Goal: Information Seeking & Learning: Learn about a topic

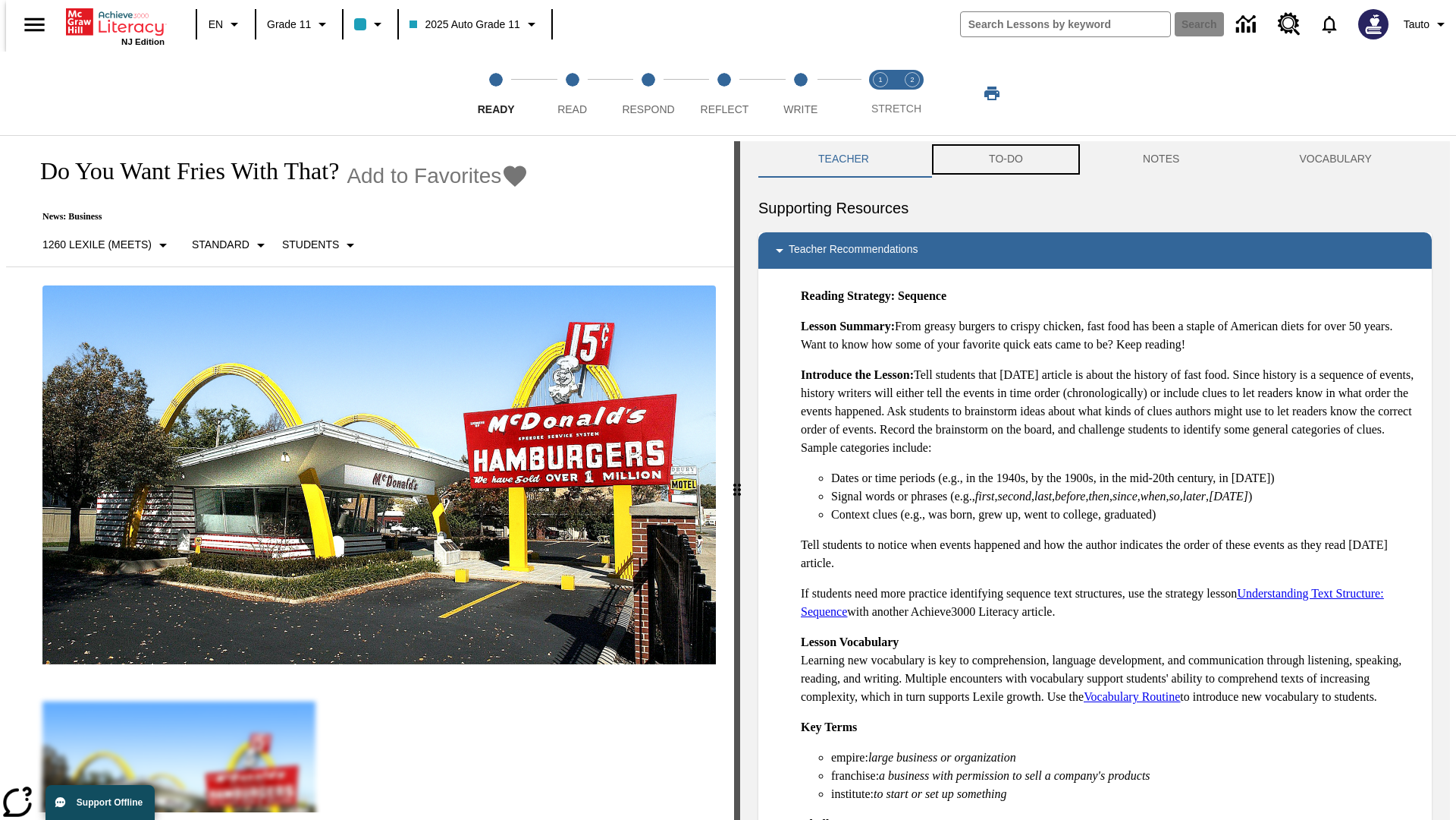
click at [1005, 159] on button "TO-DO" at bounding box center [1005, 159] width 154 height 37
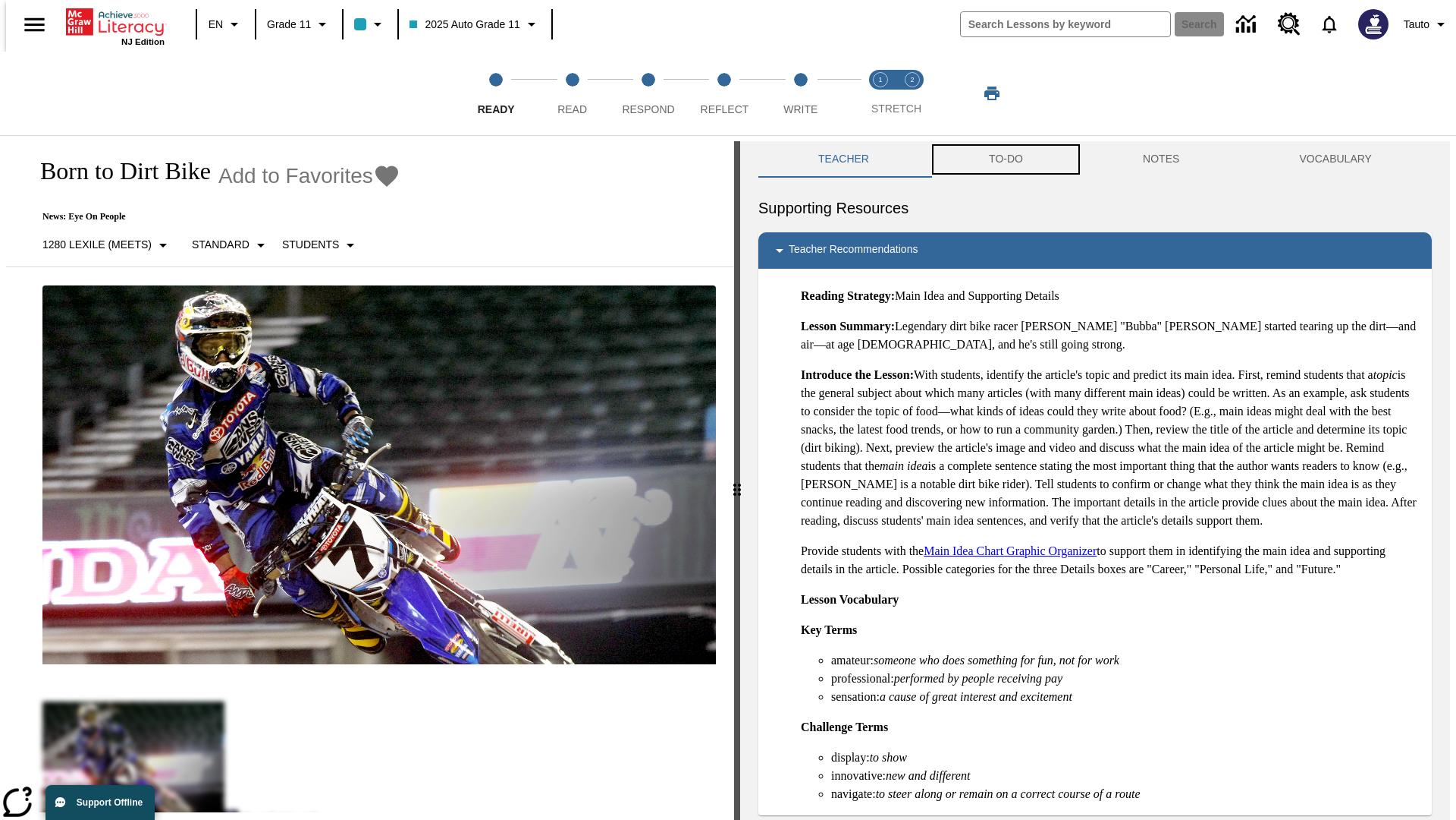
click at [1005, 159] on button "TO-DO" at bounding box center [1005, 159] width 154 height 37
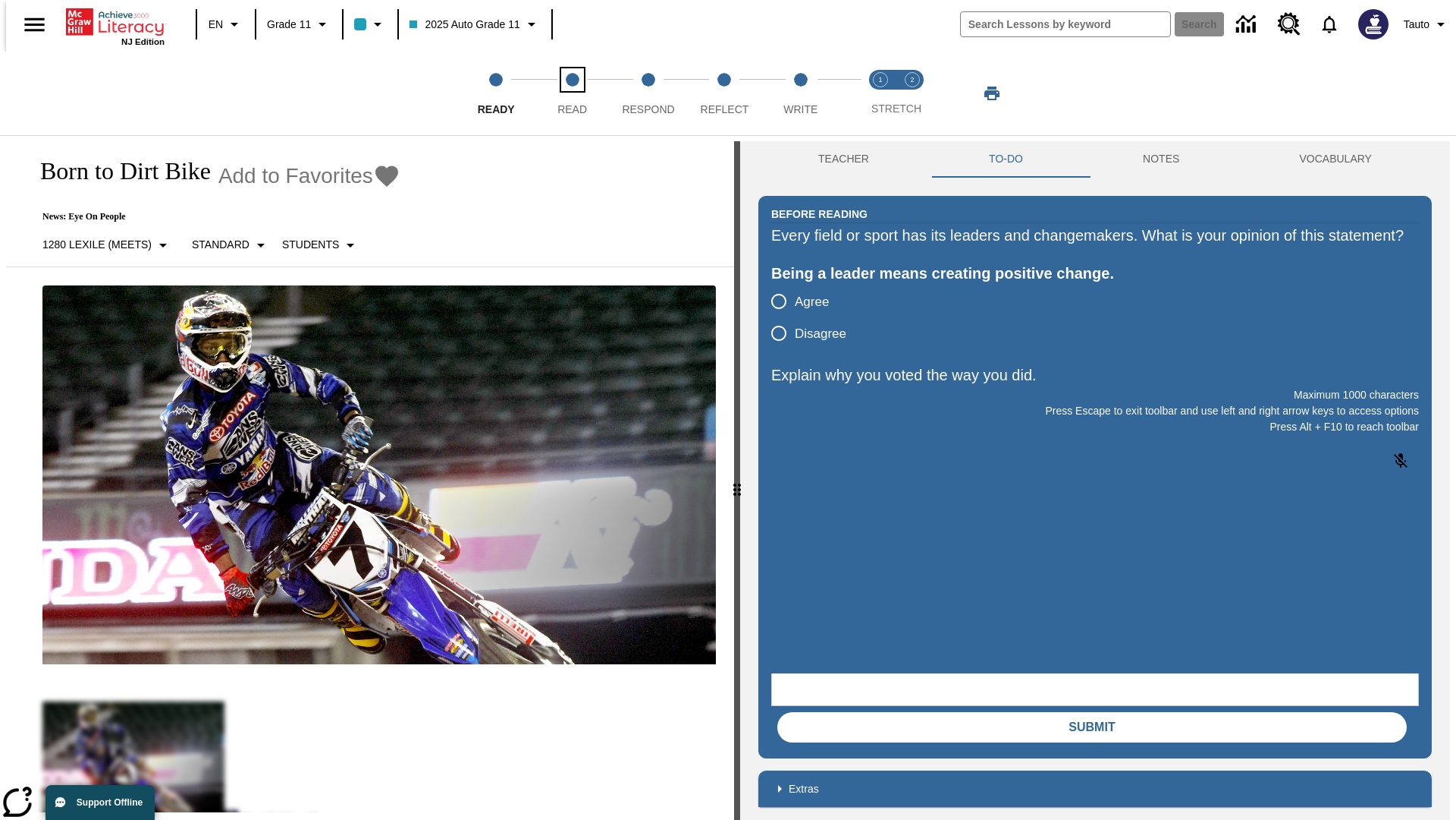
click at [572, 93] on span "Read" at bounding box center [572, 103] width 29 height 28
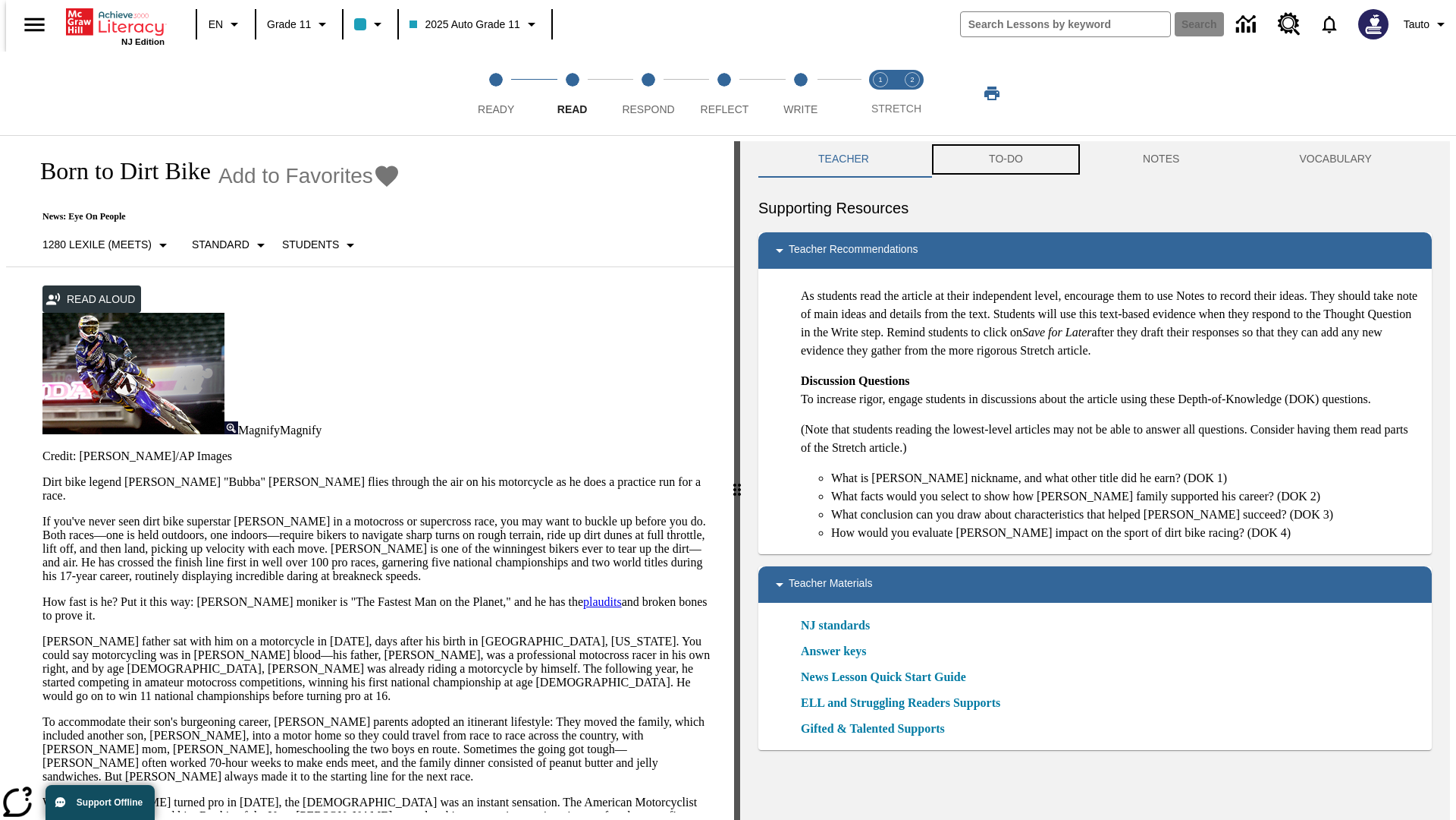
scroll to position [1, 0]
click at [1005, 159] on button "TO-DO" at bounding box center [1005, 159] width 154 height 37
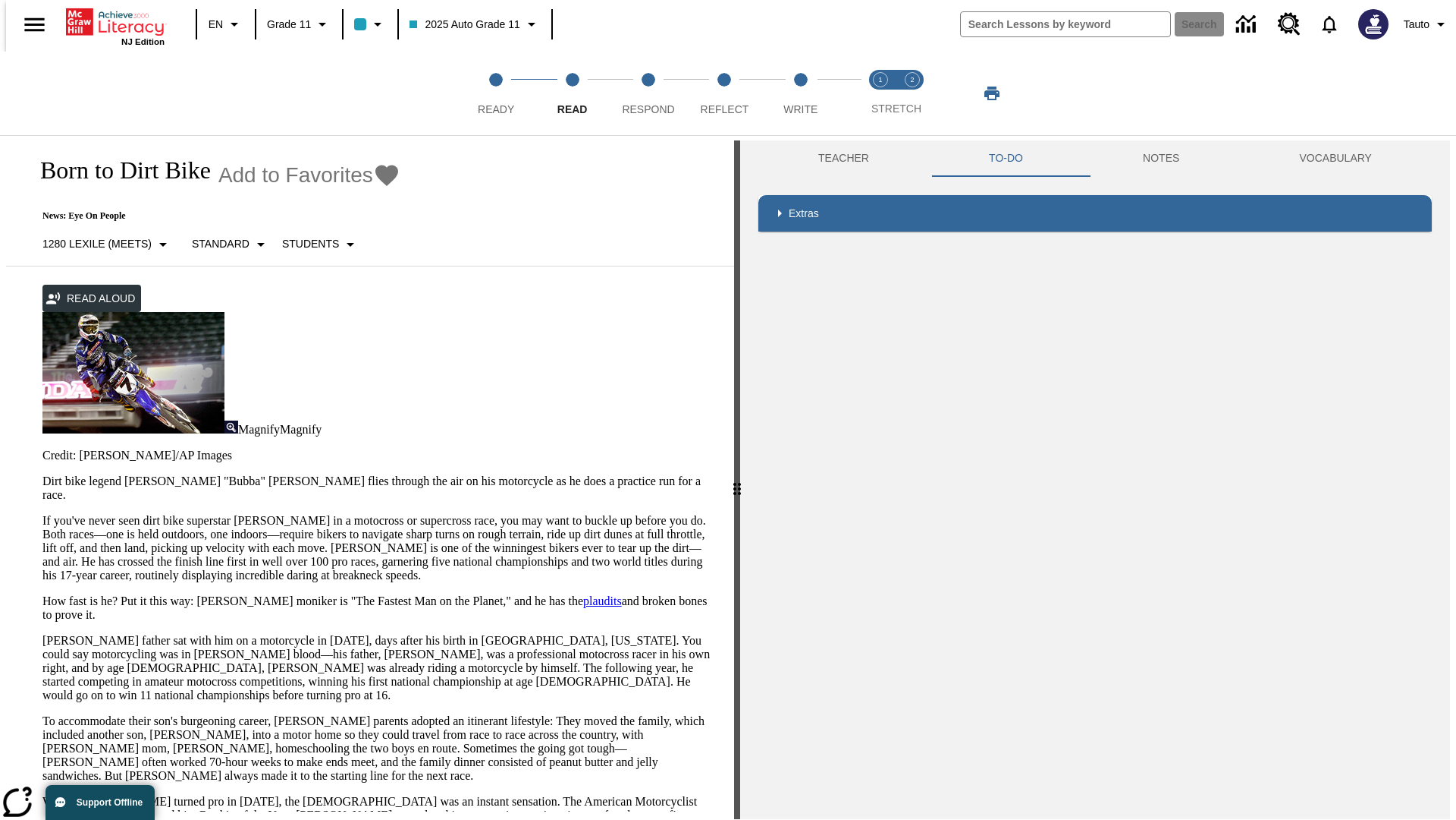
click at [42, 514] on p "If you've never seen dirt bike superstar James Stewart Jr. in a motocross or su…" at bounding box center [379, 548] width 673 height 68
click at [0, 0] on div "Screen Masking" at bounding box center [0, 0] width 0 height 0
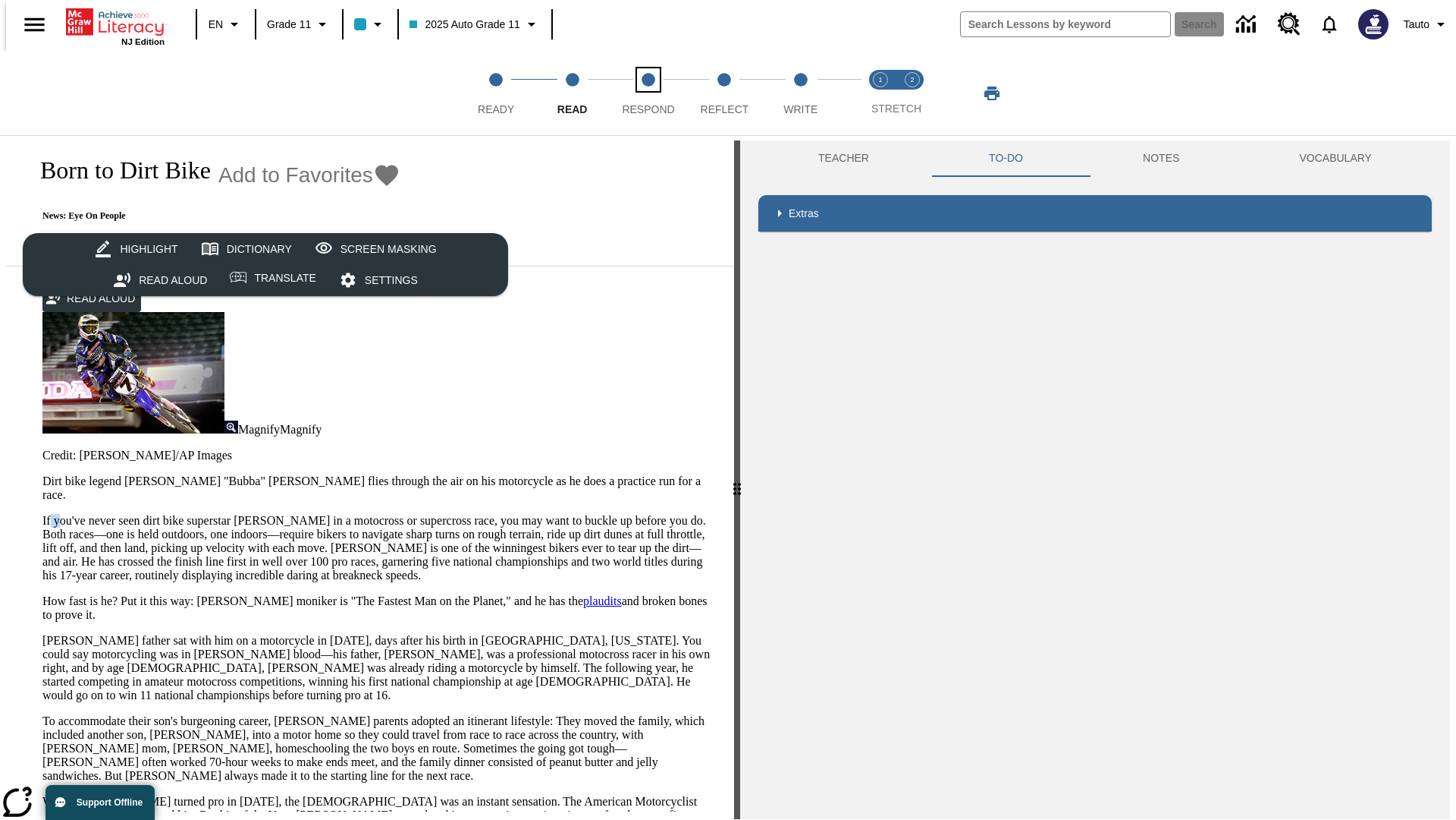
click at [648, 93] on span "Respond" at bounding box center [648, 103] width 52 height 28
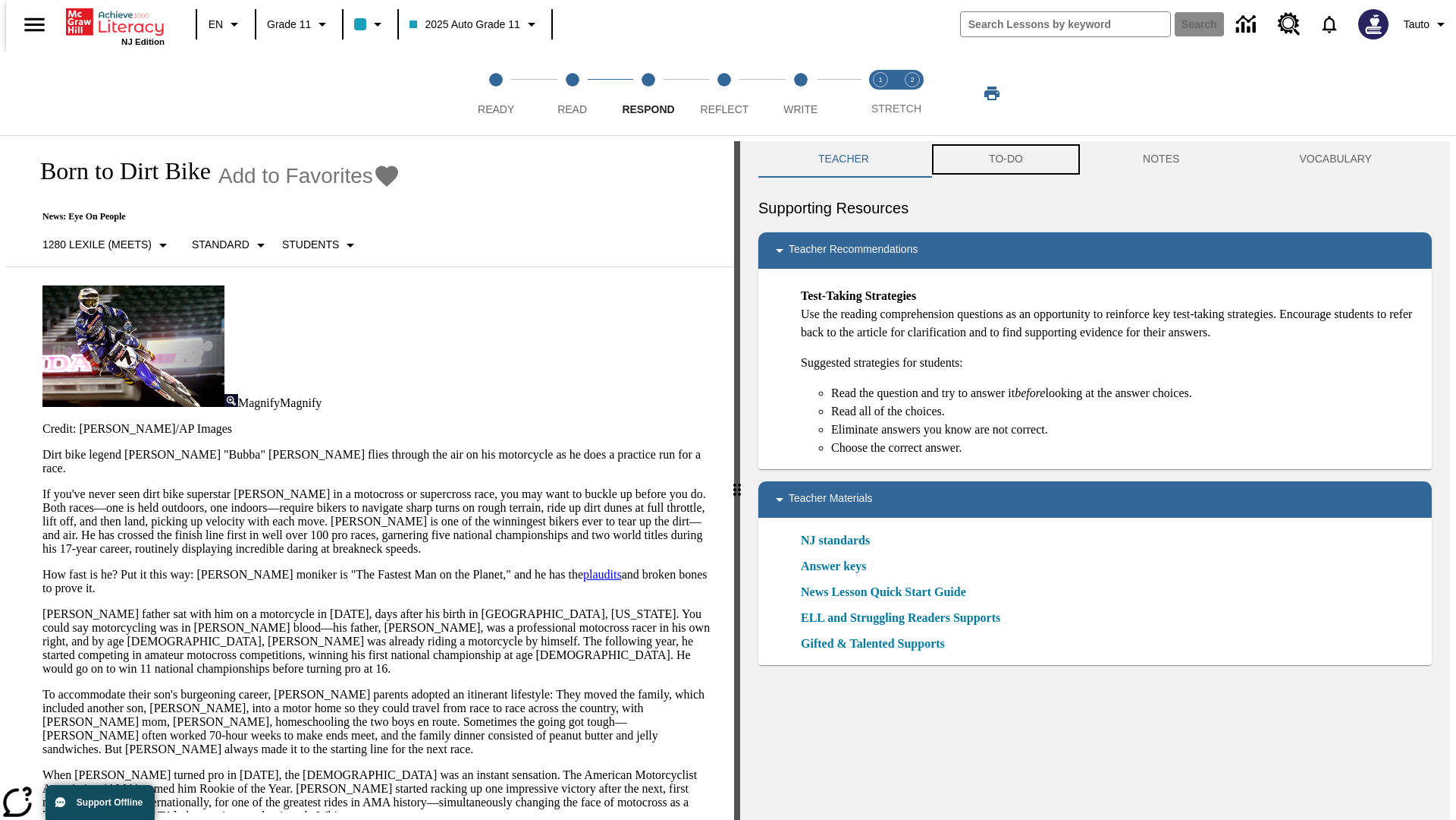
scroll to position [1, 0]
click at [1005, 159] on button "TO-DO" at bounding box center [1005, 159] width 154 height 37
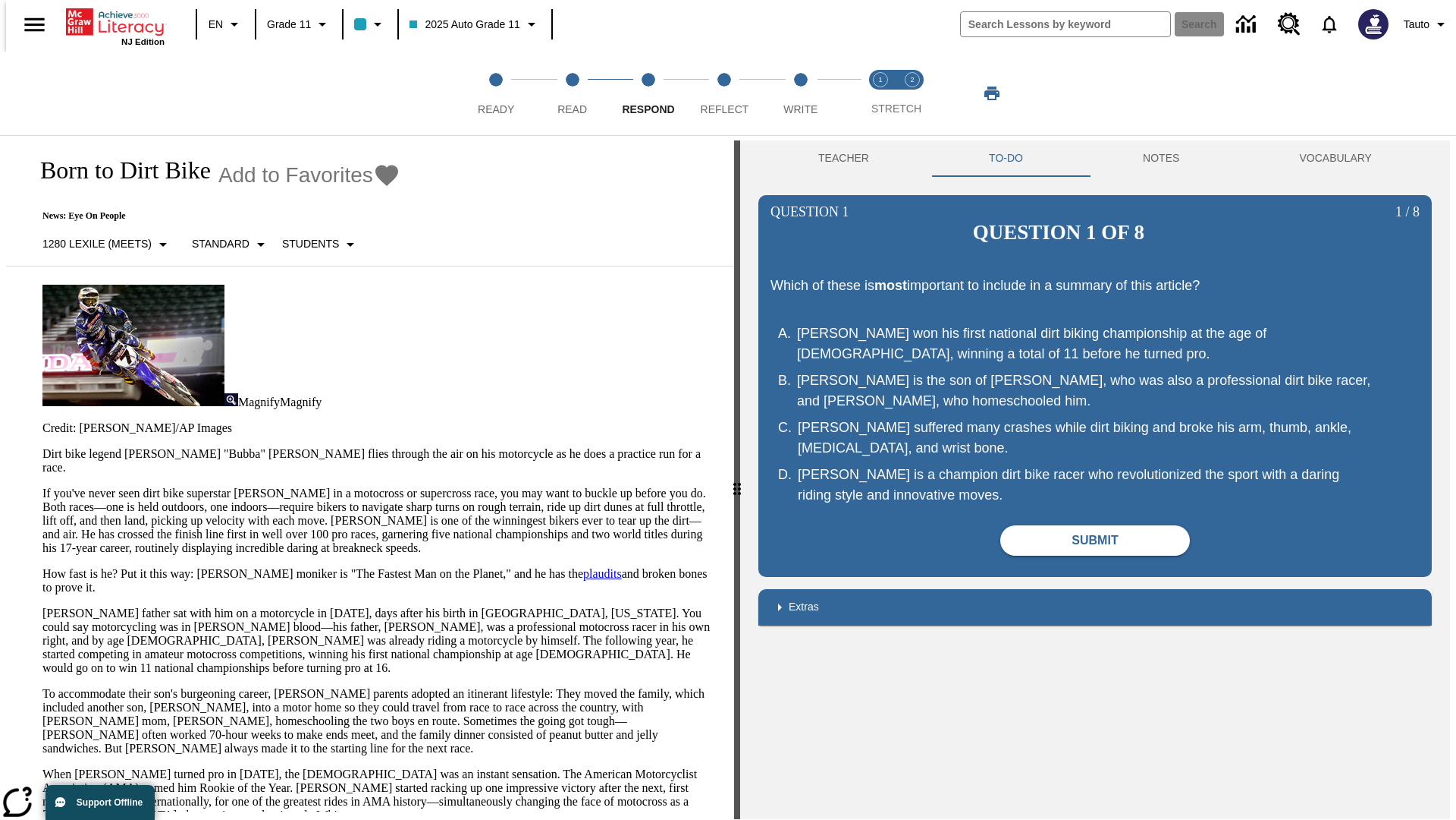
click at [42, 487] on p "If you've never seen dirt bike superstar James Stewart Jr. in a motocross or su…" at bounding box center [379, 521] width 673 height 68
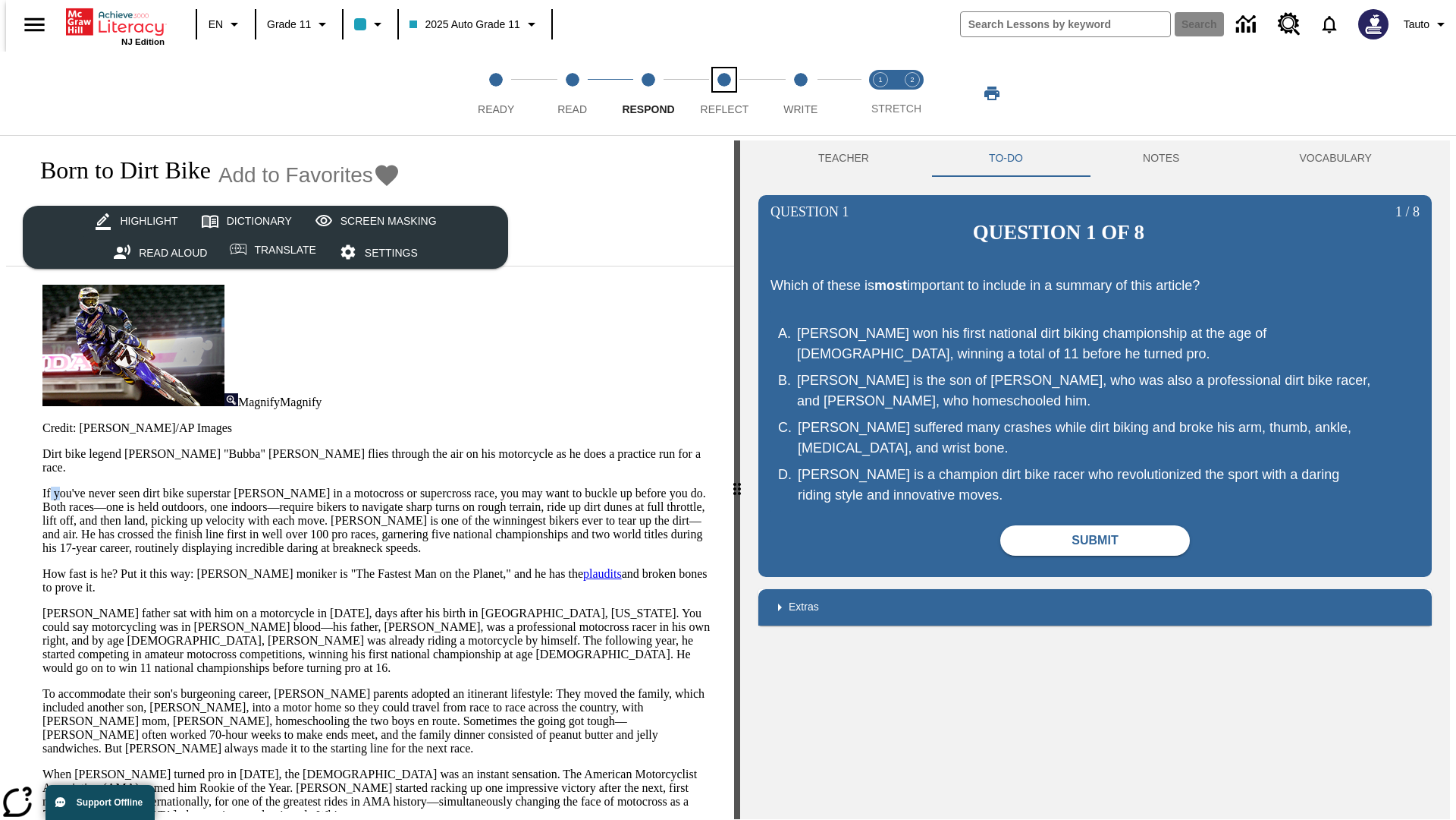
click at [725, 93] on span "Reflect" at bounding box center [725, 103] width 49 height 28
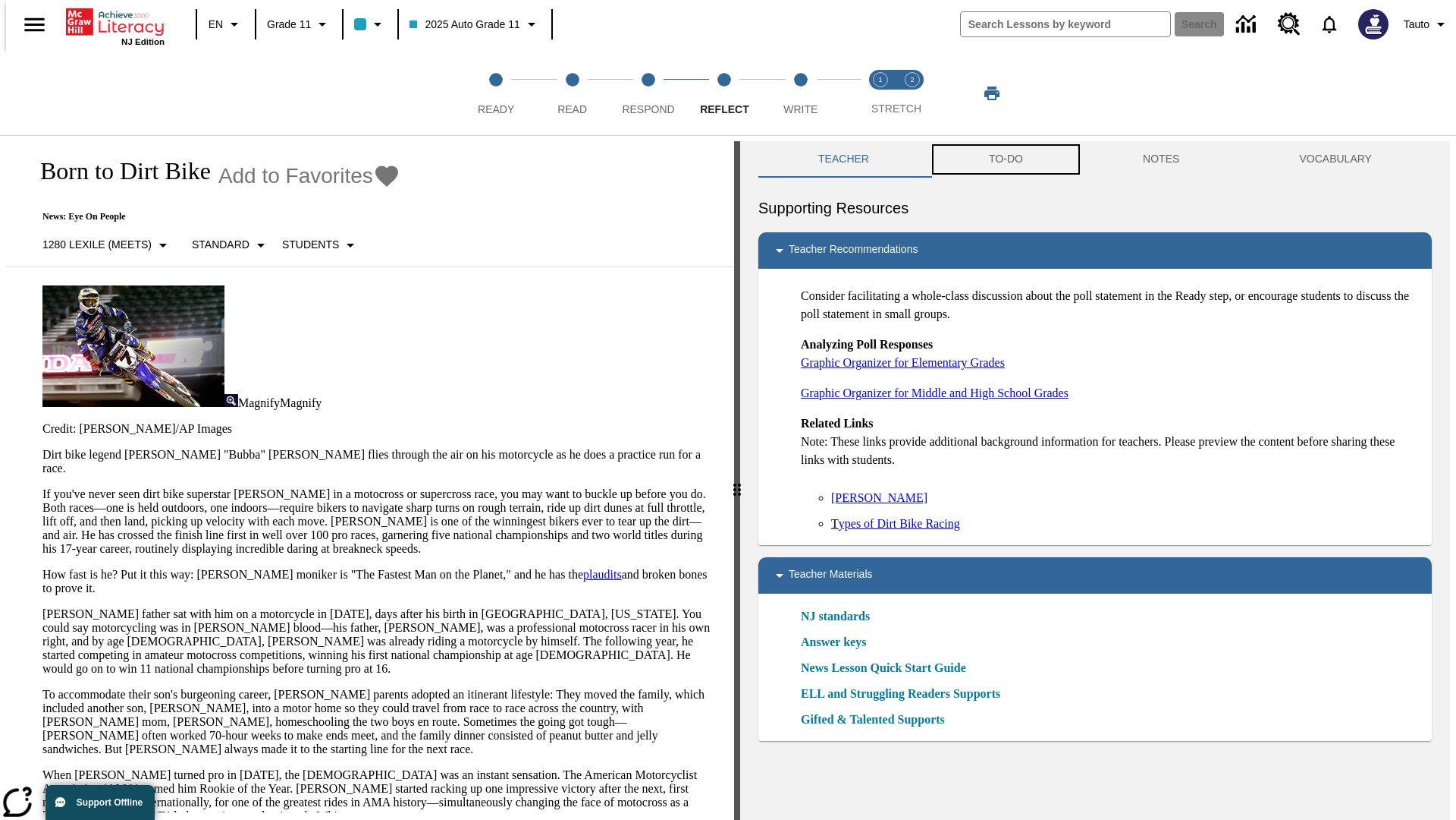
scroll to position [1, 0]
click at [1005, 159] on button "TO-DO" at bounding box center [1005, 159] width 154 height 37
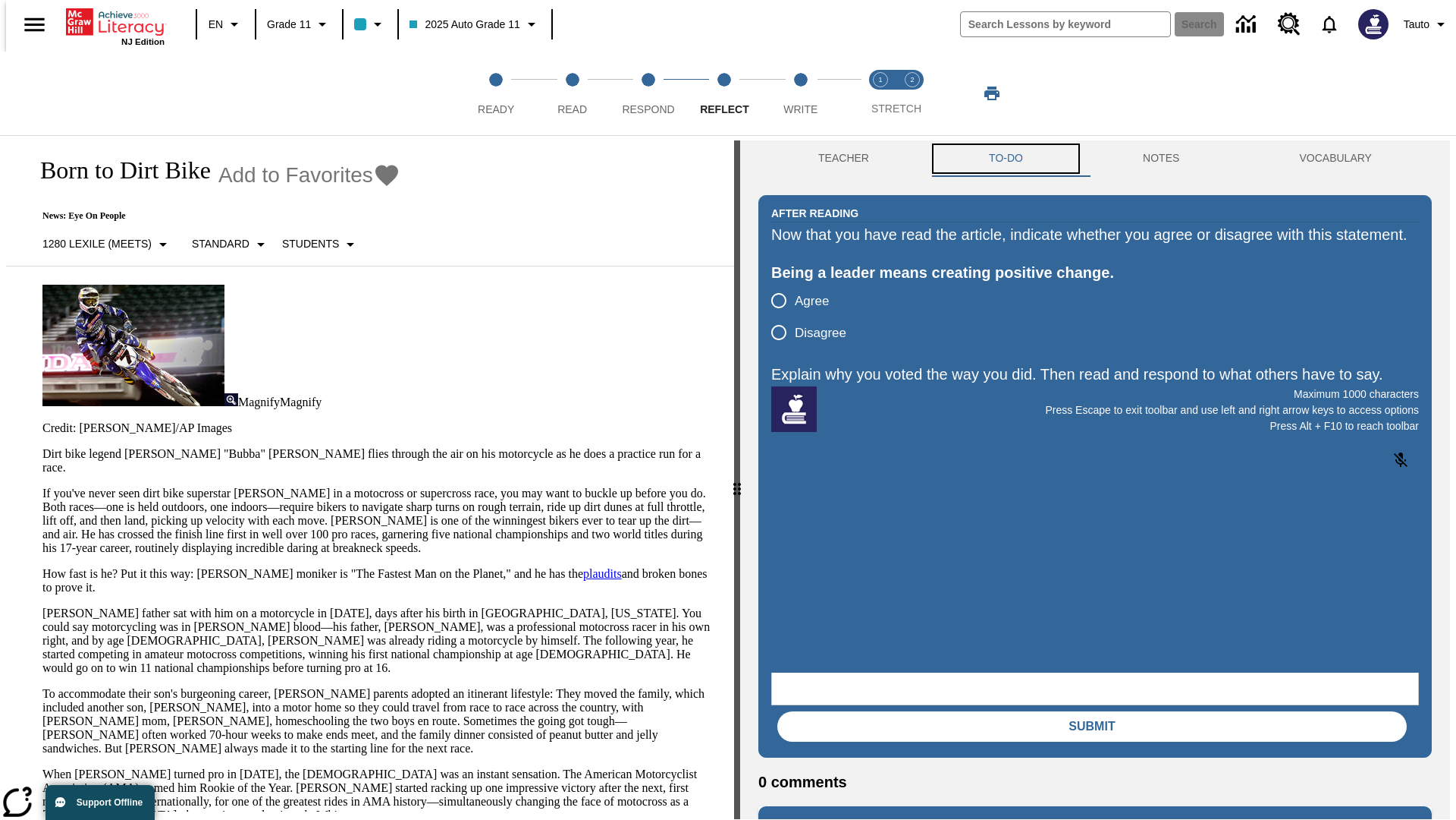
scroll to position [0, 0]
click at [42, 487] on p "If you've never seen dirt bike superstar James Stewart Jr. in a motocross or su…" at bounding box center [379, 521] width 673 height 68
click at [800, 93] on span "Write" at bounding box center [800, 103] width 34 height 28
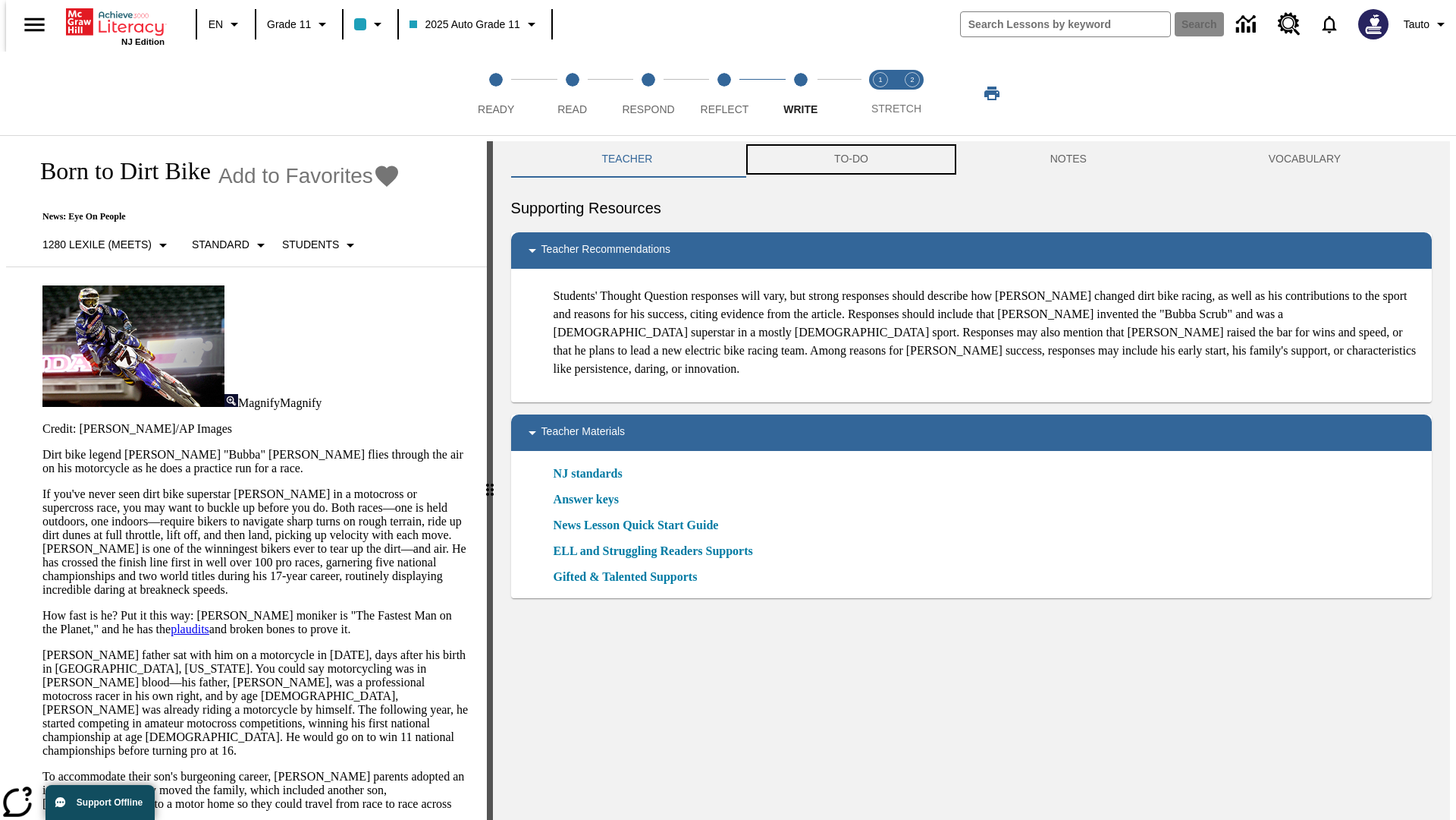
scroll to position [1, 0]
click at [851, 159] on button "TO-DO" at bounding box center [851, 159] width 216 height 37
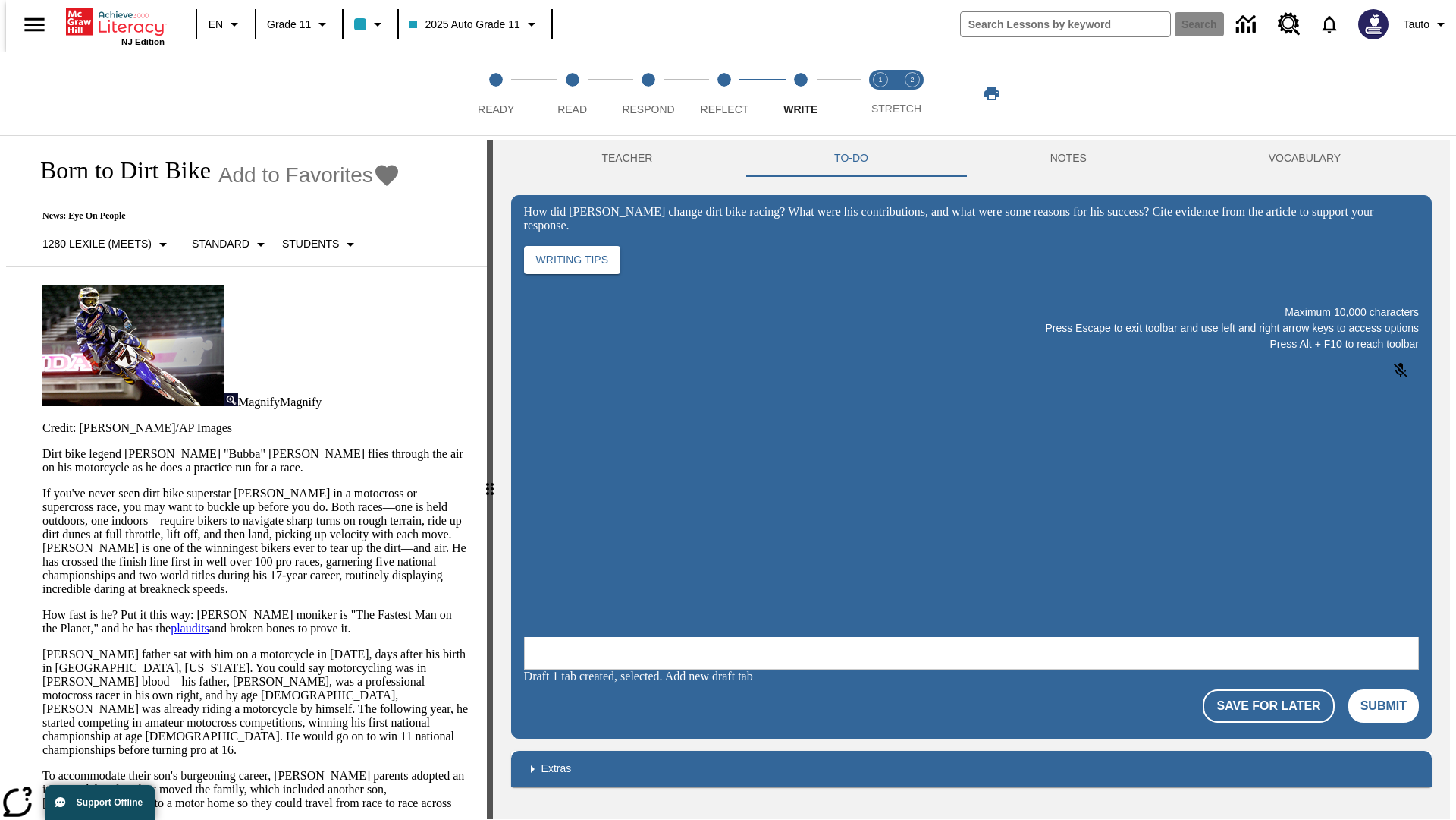
scroll to position [0, 0]
click at [42, 487] on p "If you've never seen dirt bike superstar James Stewart Jr. in a motocross or su…" at bounding box center [255, 541] width 426 height 110
click at [881, 93] on span "Stretch Read step 1 of 2" at bounding box center [880, 103] width 19 height 28
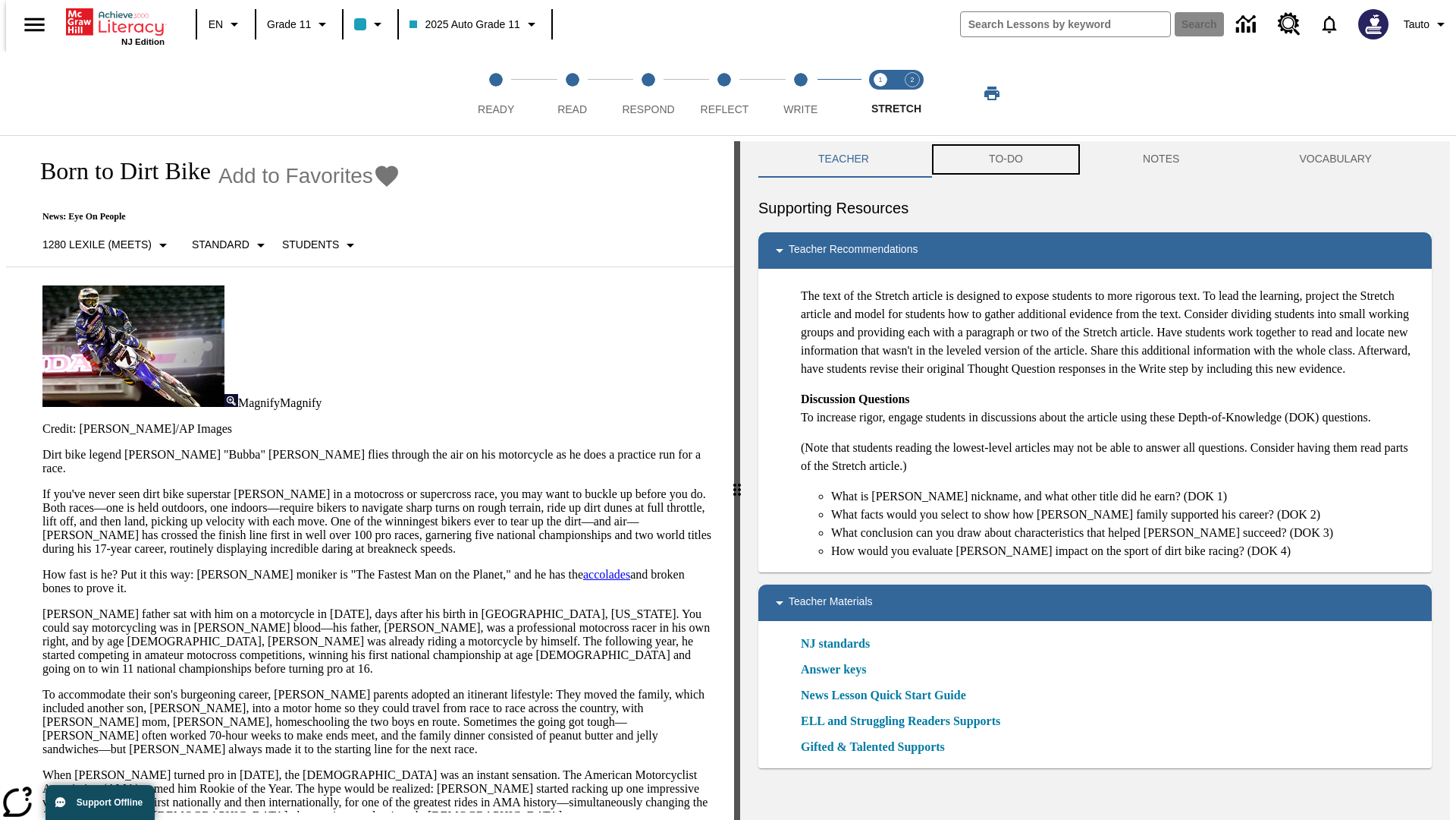
scroll to position [1, 0]
click at [1005, 159] on button "TO-DO" at bounding box center [1005, 159] width 154 height 37
